Goal: Find specific page/section

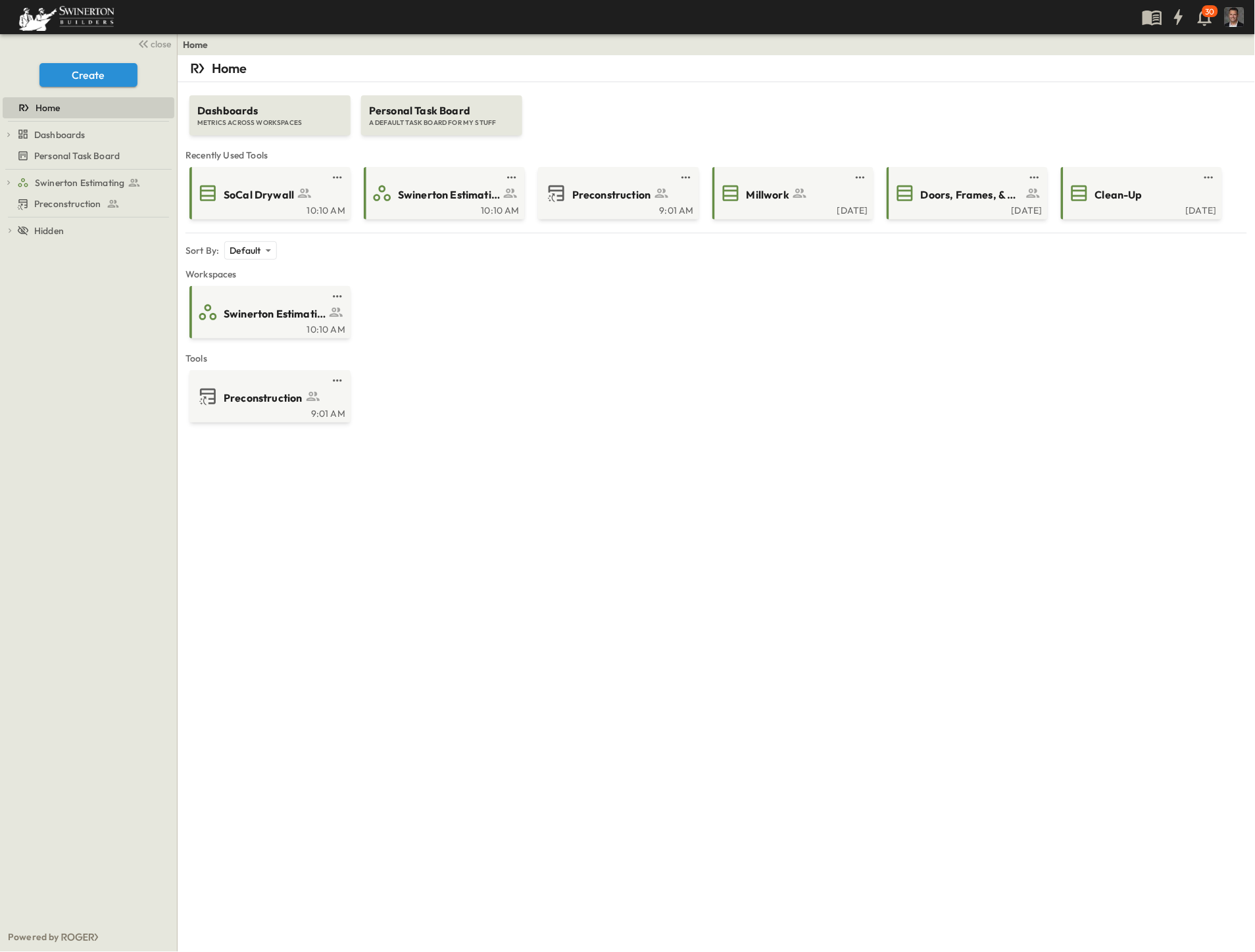
click at [190, 503] on div "Home Dashboards METRICS ACROSS WORKSPACES Personal Task Board A DEFAULT TASK BO…" at bounding box center [716, 532] width 1077 height 952
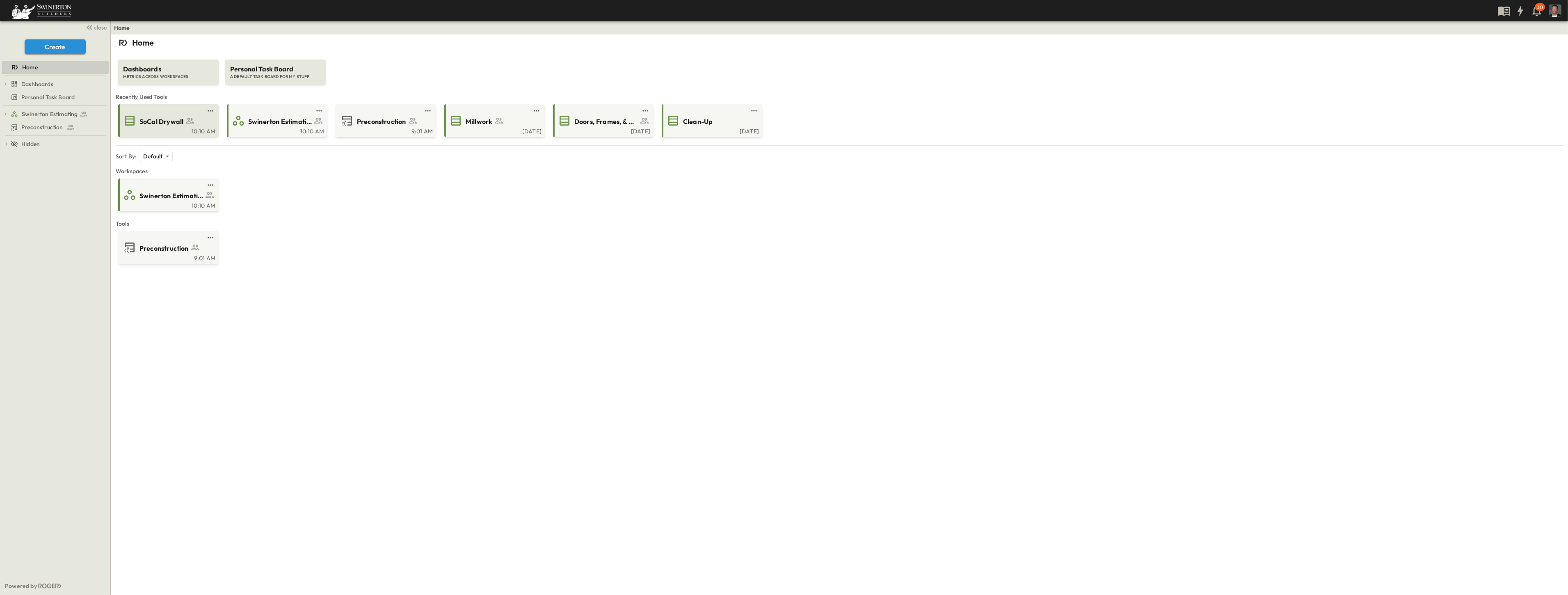
click at [145, 125] on span "SoCal Drywall" at bounding box center [161, 122] width 44 height 10
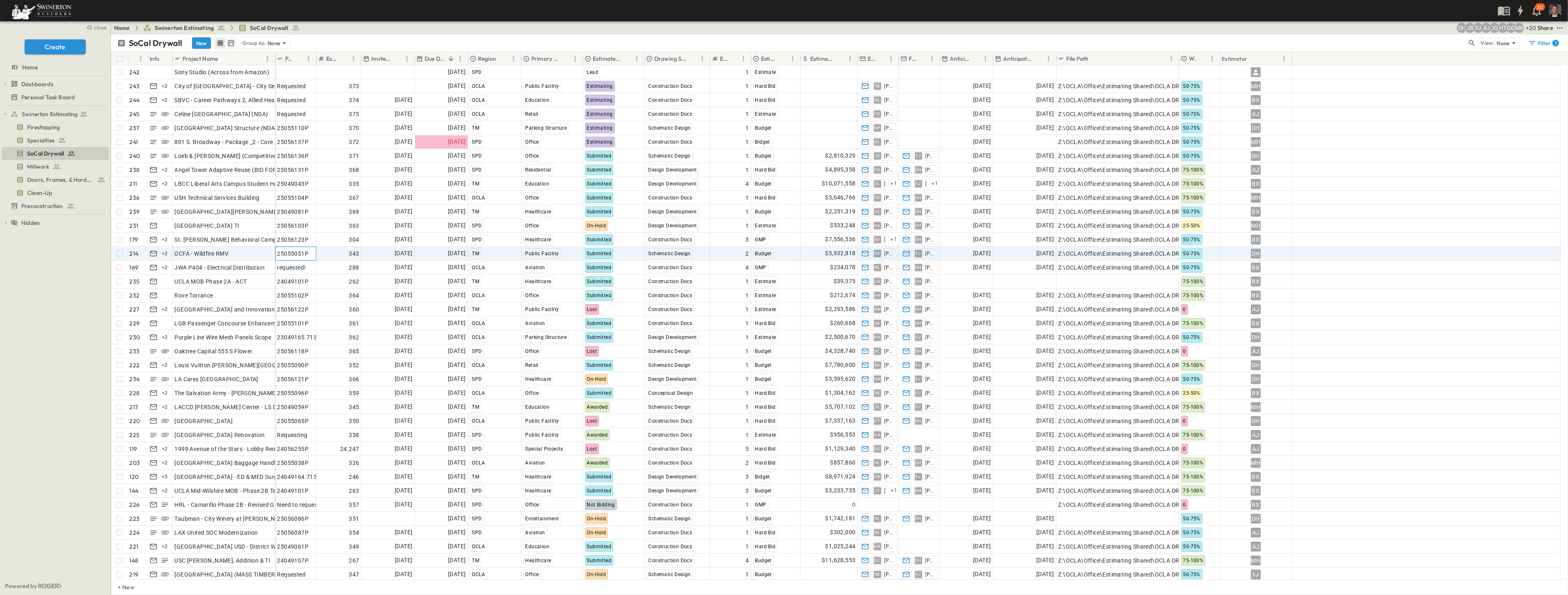
click at [276, 258] on div "25055051P" at bounding box center [296, 254] width 40 height 13
